Goal: Information Seeking & Learning: Learn about a topic

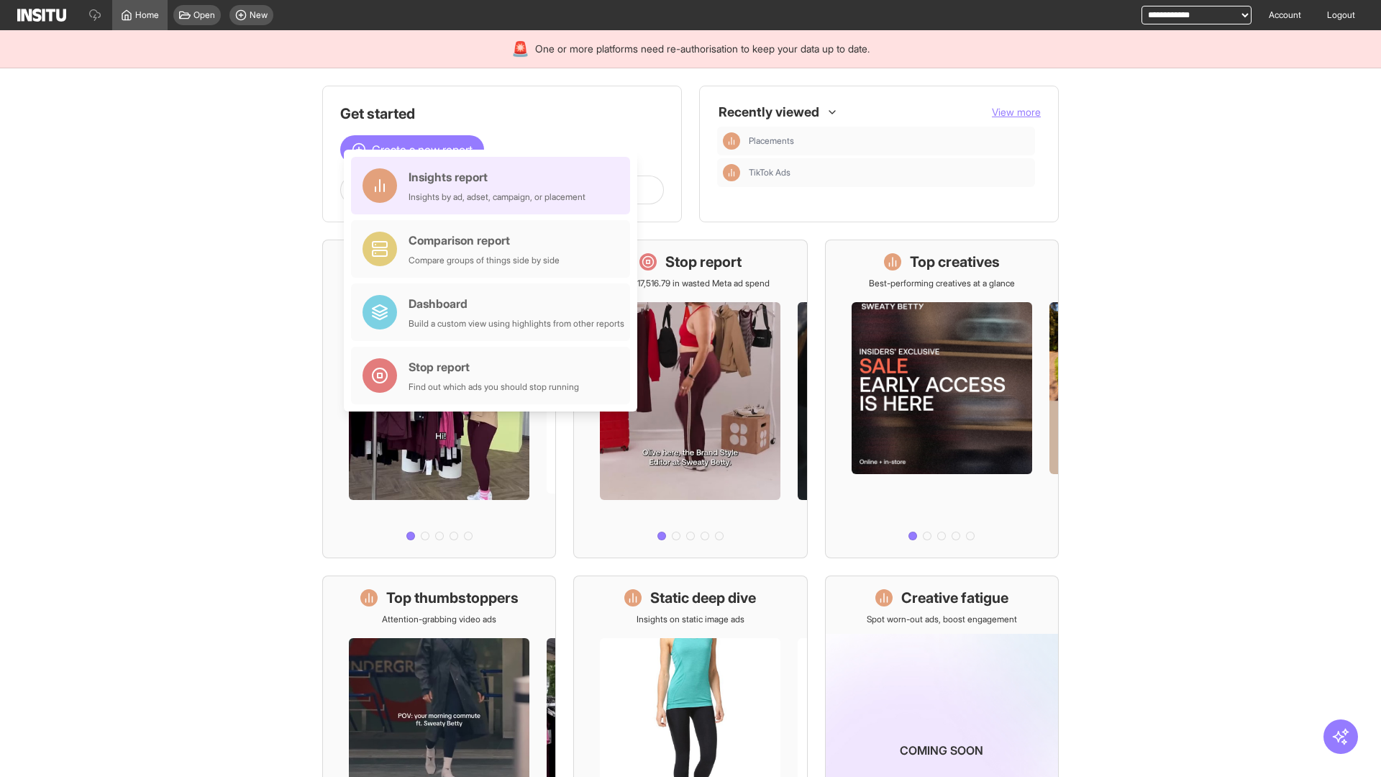
click at [494, 186] on div "Insights report Insights by ad, adset, campaign, or placement" at bounding box center [497, 185] width 177 height 35
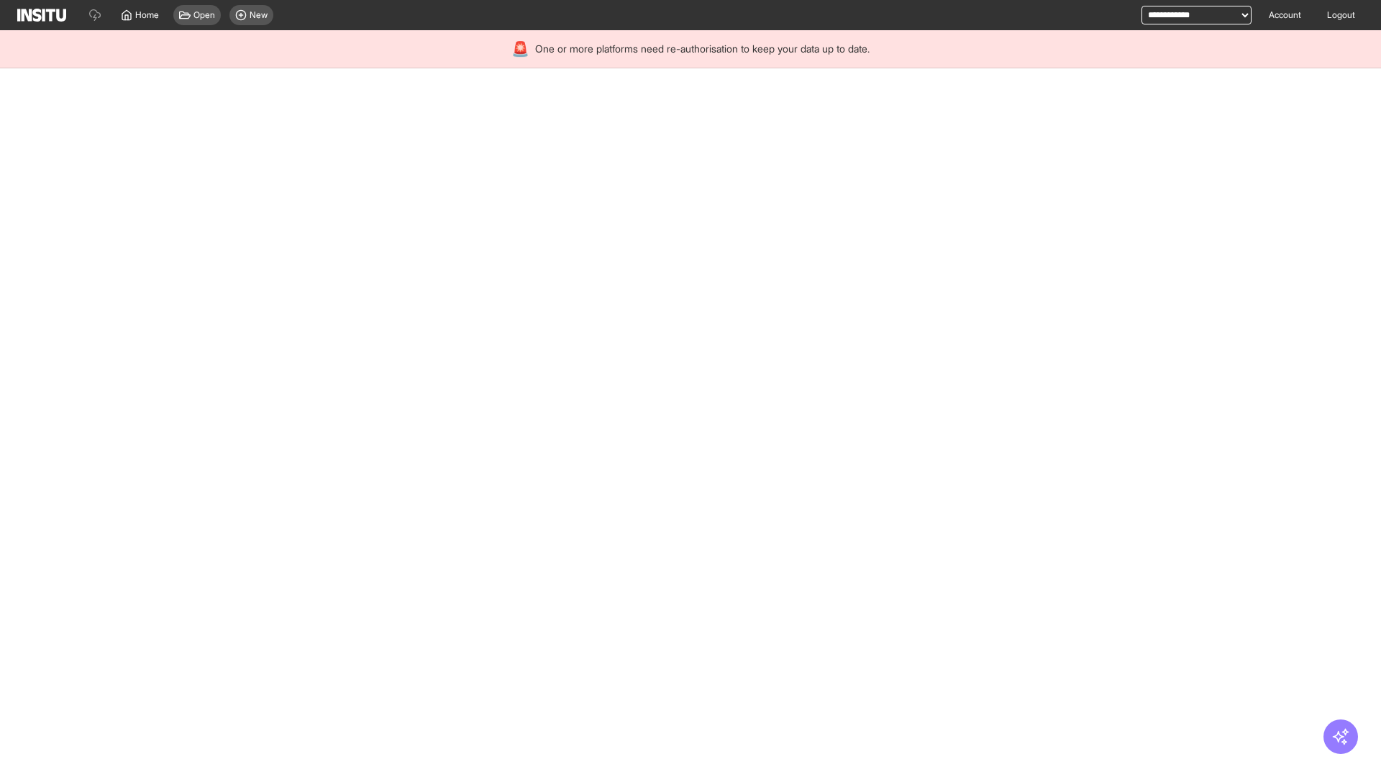
select select "**"
